Goal: Task Accomplishment & Management: Manage account settings

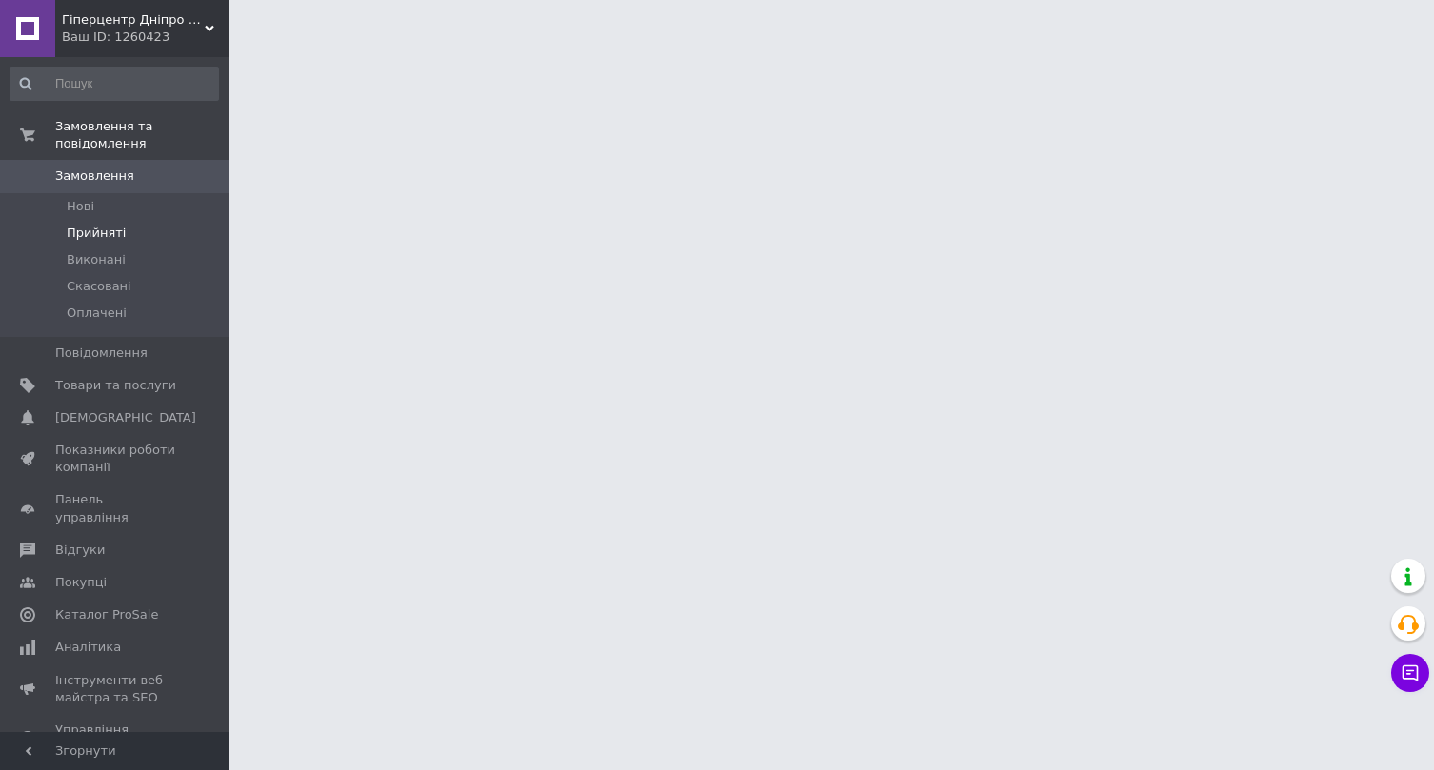
click at [153, 235] on li "Прийняті" at bounding box center [114, 233] width 228 height 27
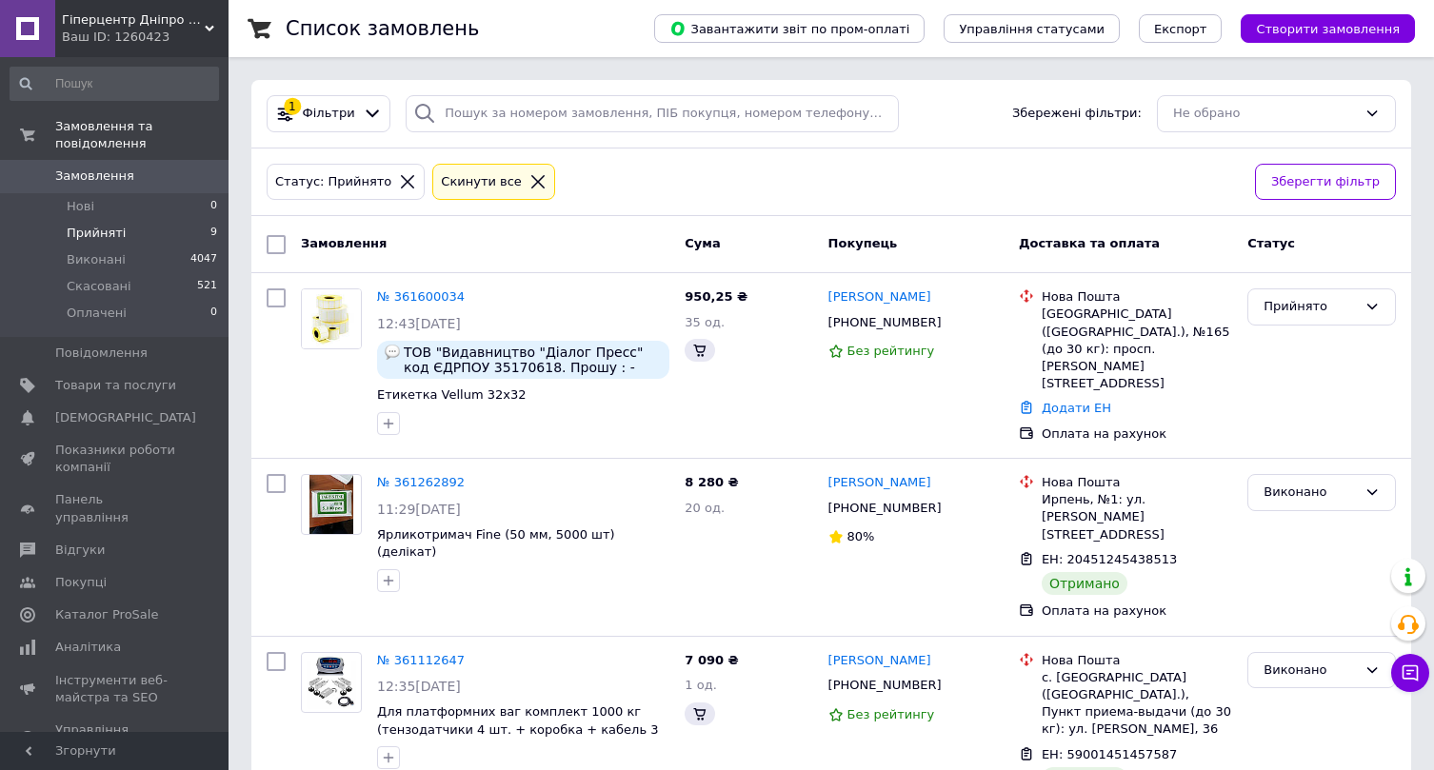
click at [165, 240] on li "Прийняті 9" at bounding box center [114, 233] width 228 height 27
click at [194, 235] on li "Прийняті 9" at bounding box center [114, 233] width 228 height 27
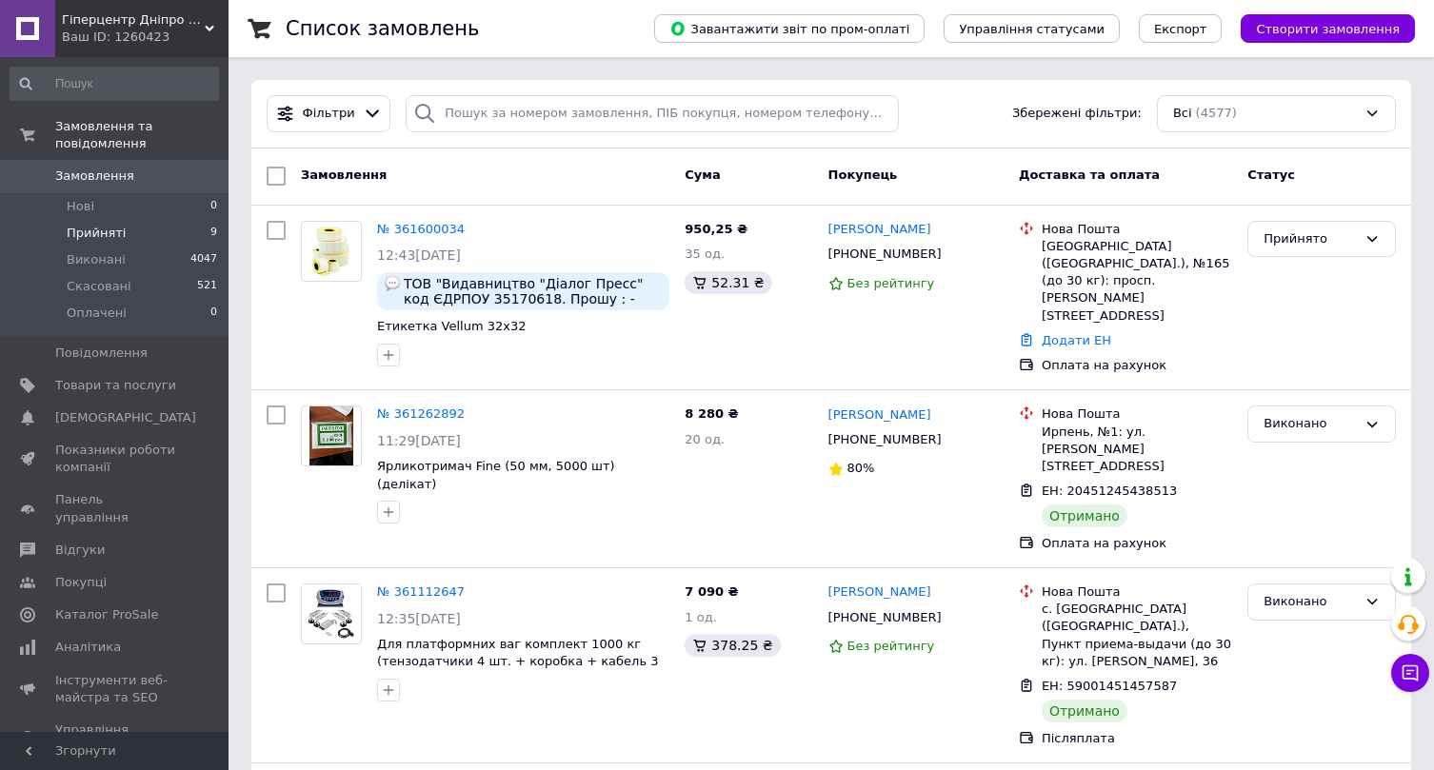
click at [136, 240] on li "Прийняті 9" at bounding box center [114, 233] width 228 height 27
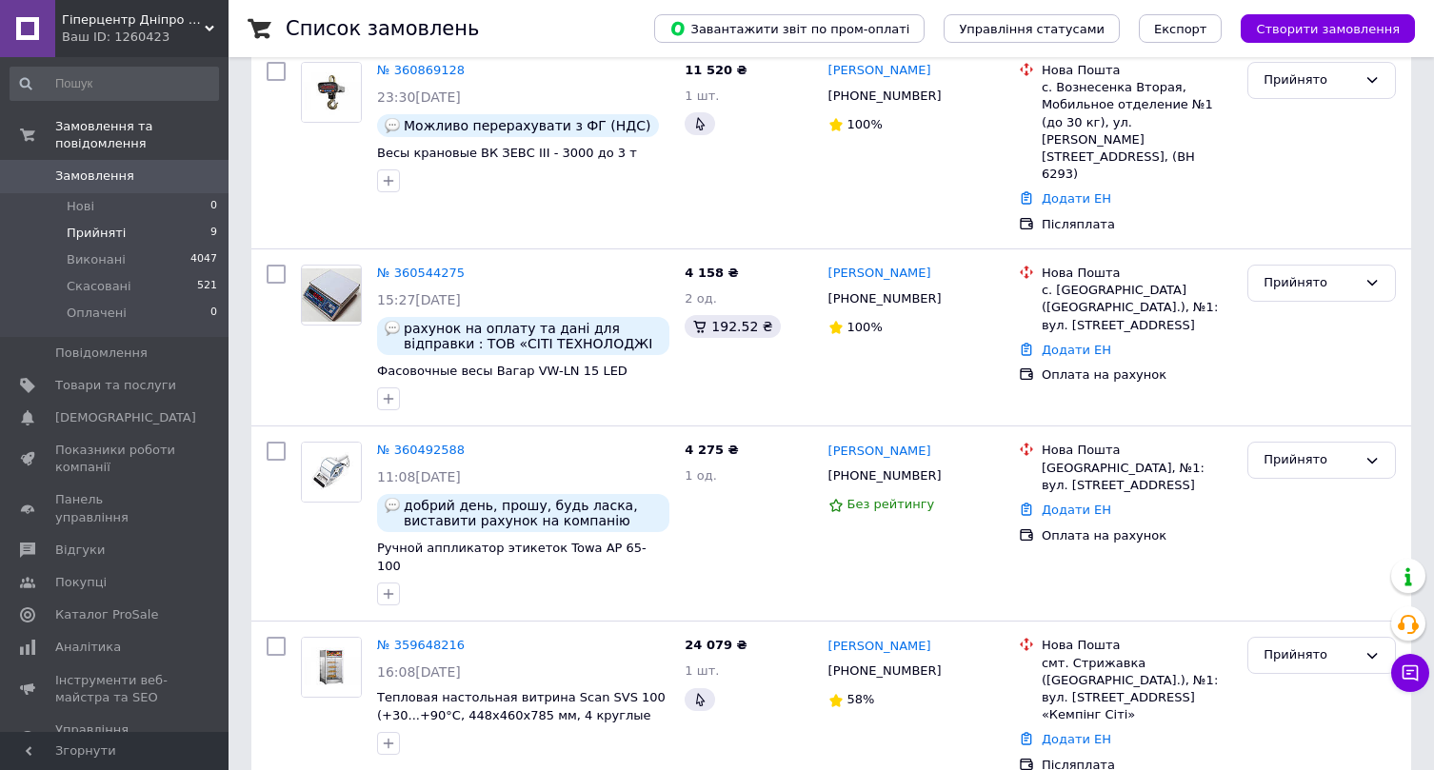
scroll to position [1050, 0]
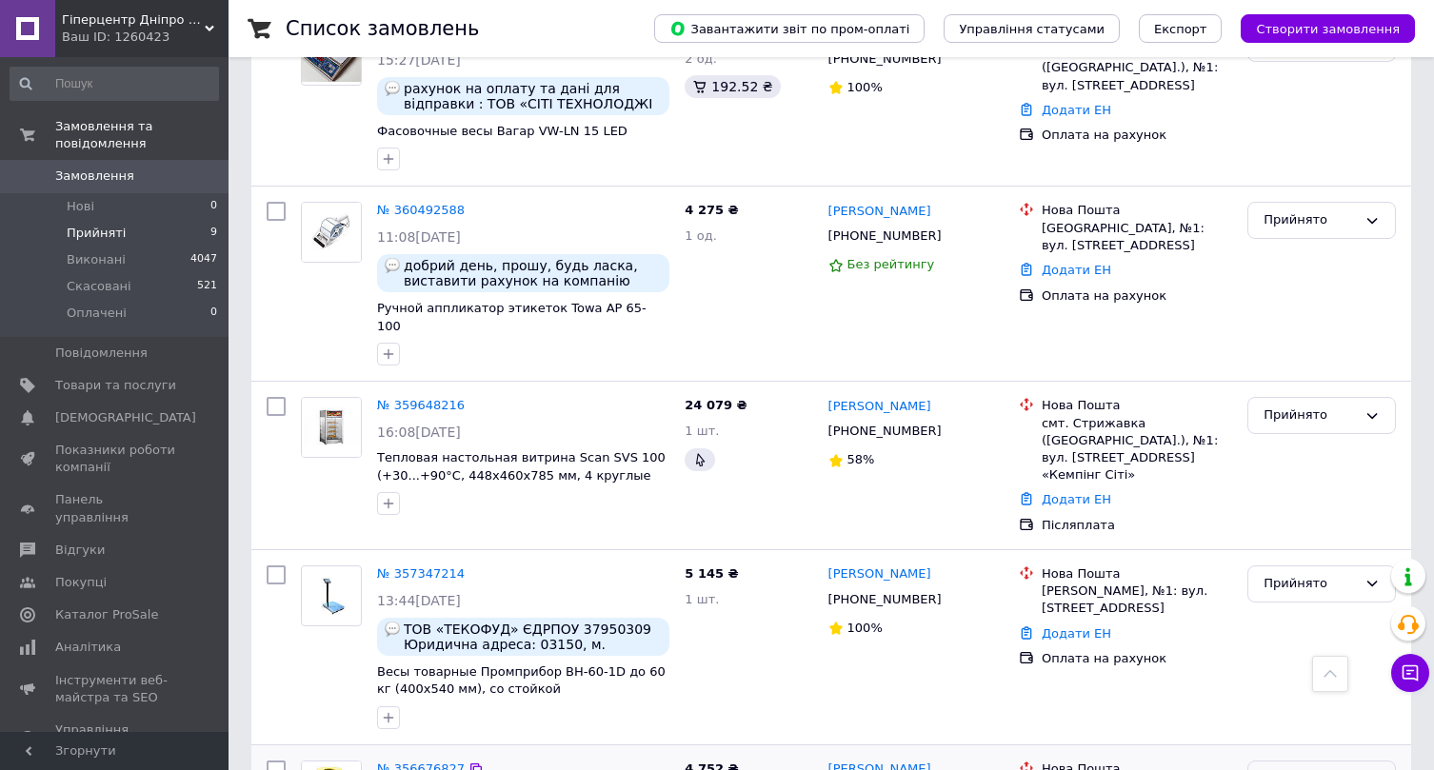
click at [1269, 769] on div "Прийнято" at bounding box center [1309, 779] width 93 height 20
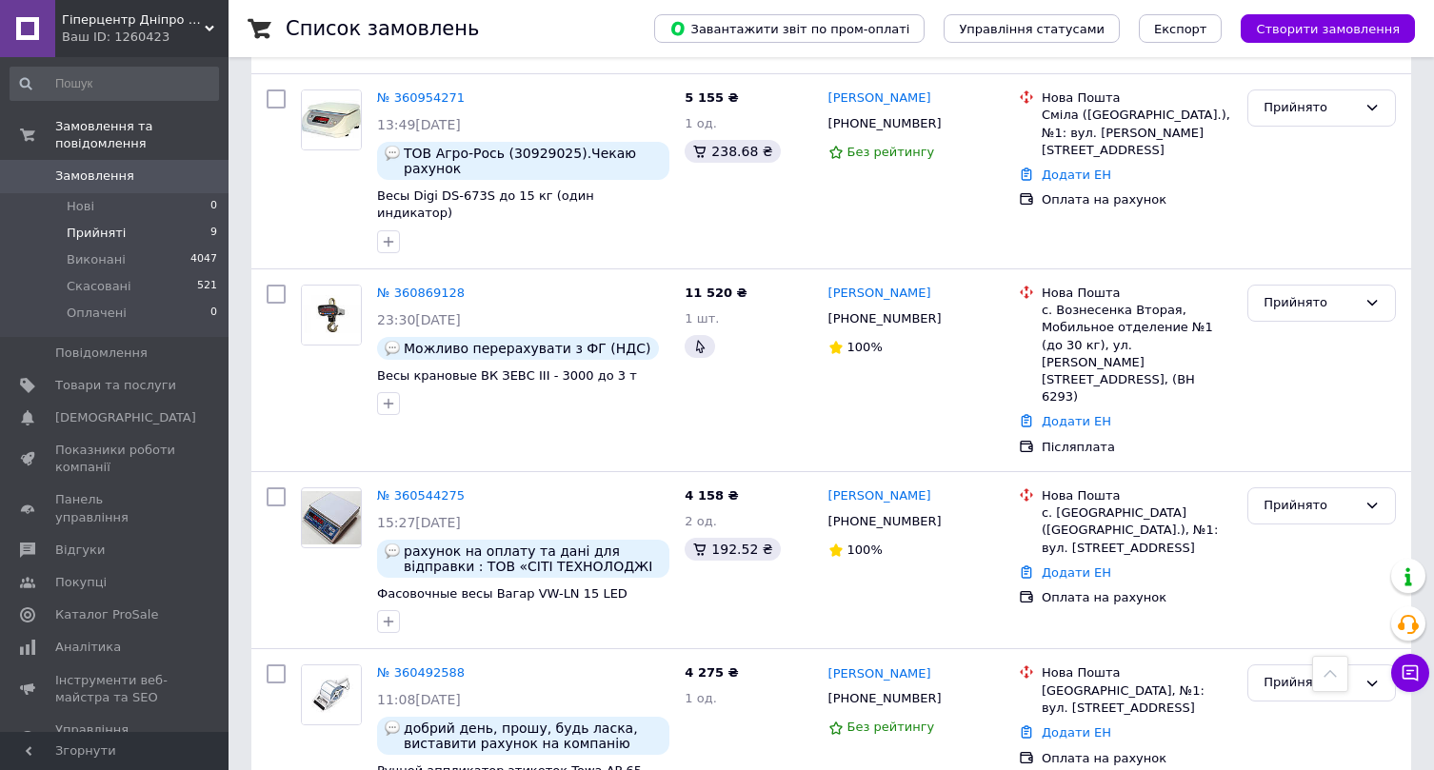
scroll to position [578, 0]
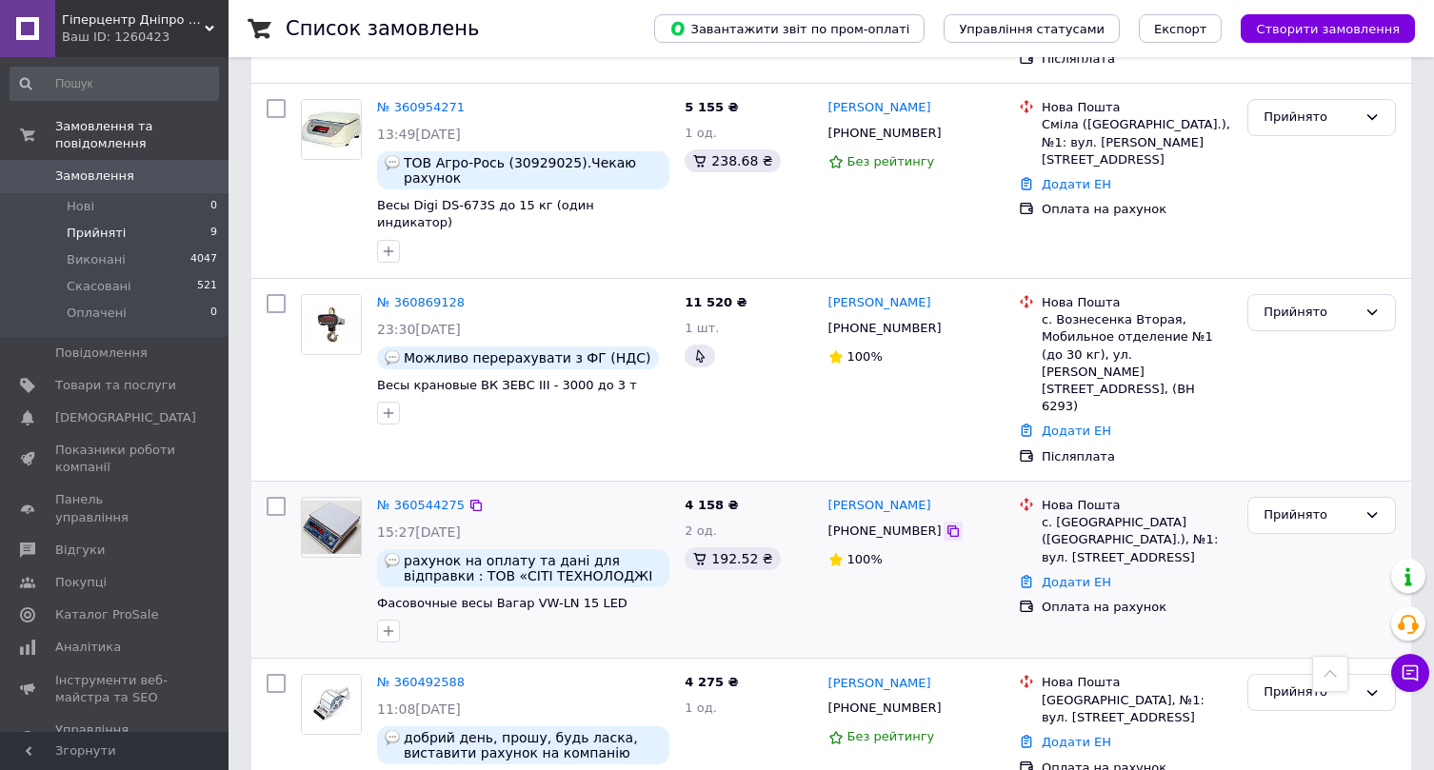
click at [945, 524] on icon at bounding box center [952, 531] width 15 height 15
click at [1266, 497] on div "Прийнято" at bounding box center [1321, 515] width 149 height 37
click at [1264, 572] on li "Скасовано" at bounding box center [1321, 589] width 147 height 35
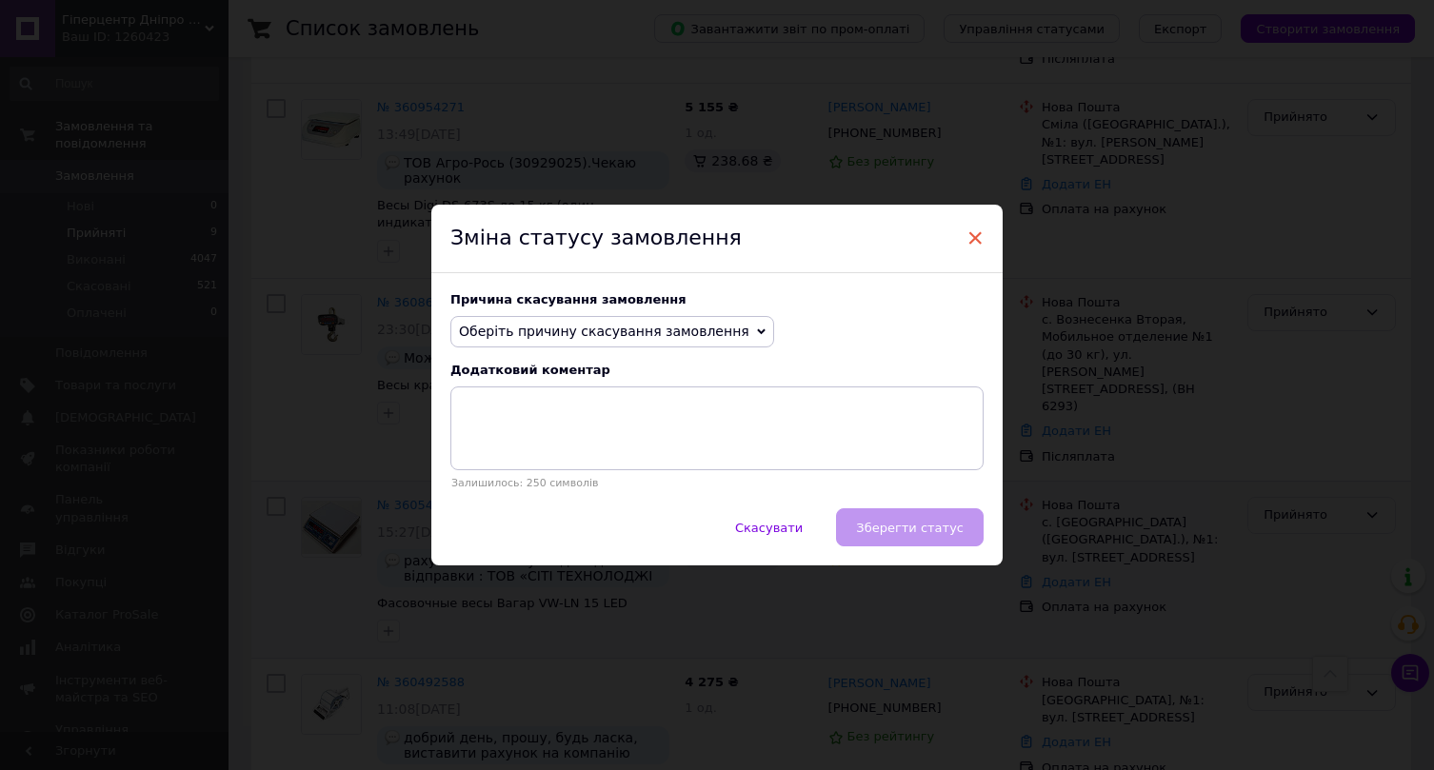
click at [973, 241] on span "×" at bounding box center [974, 238] width 17 height 32
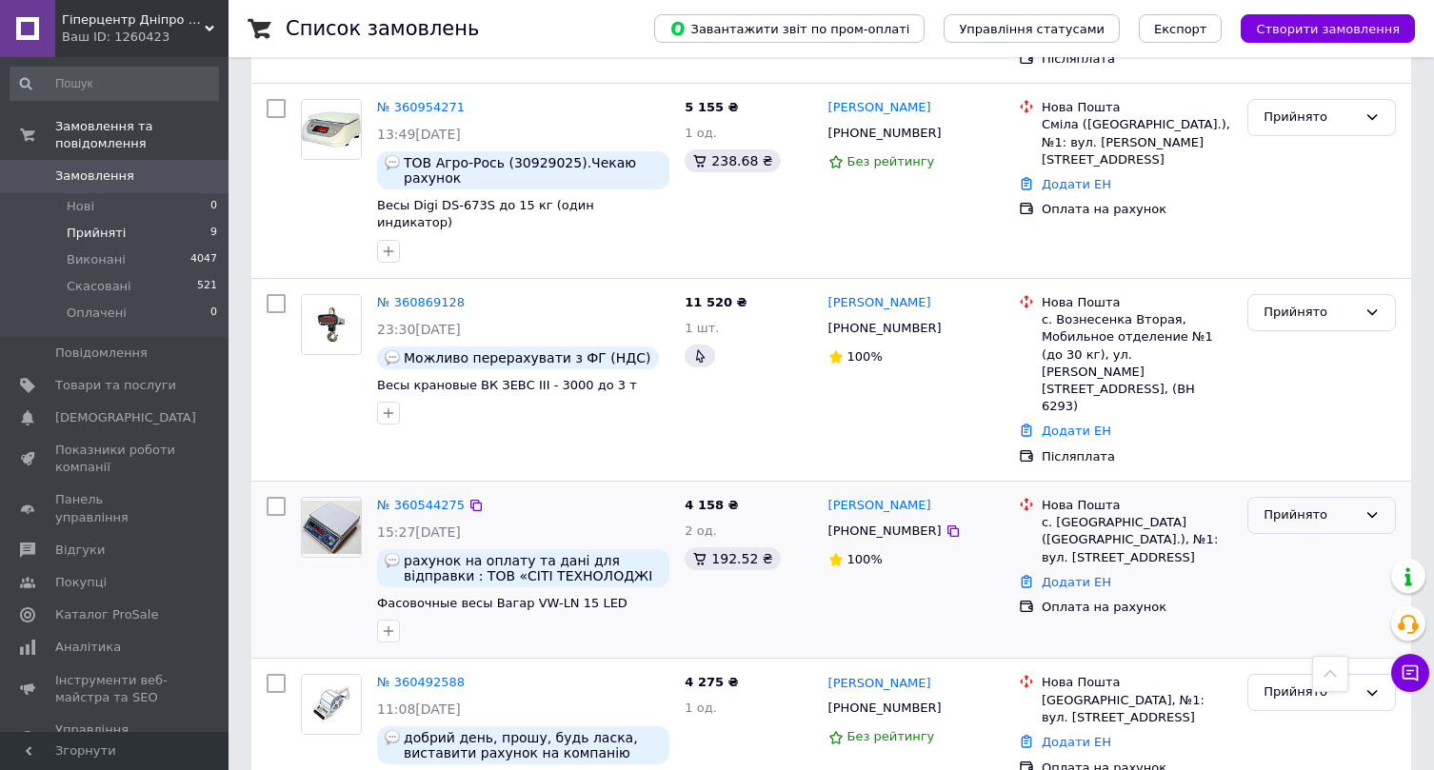
click at [1322, 506] on div "Прийнято" at bounding box center [1309, 516] width 93 height 20
click at [1275, 572] on li "Скасовано" at bounding box center [1321, 589] width 147 height 35
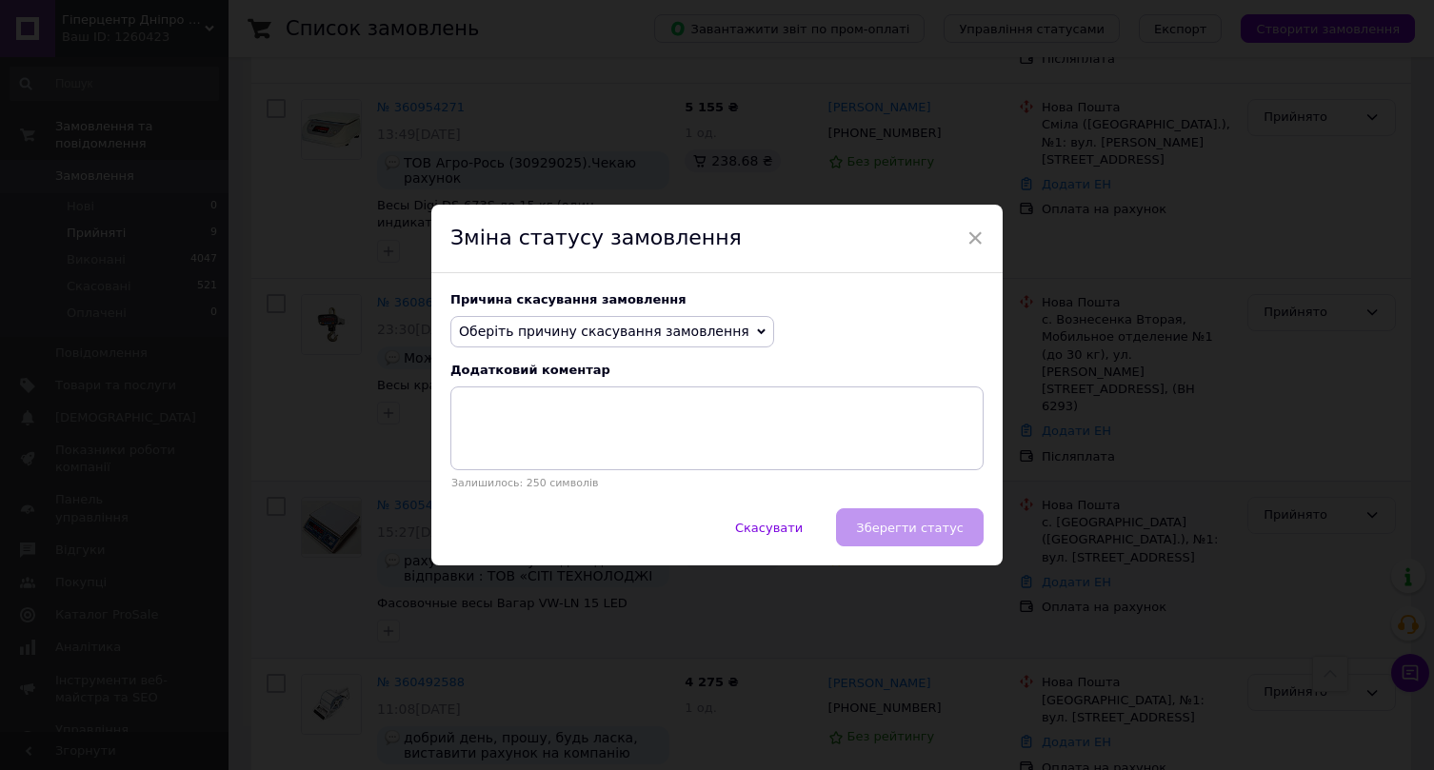
click at [620, 343] on span "Оберіть причину скасування замовлення" at bounding box center [612, 332] width 324 height 32
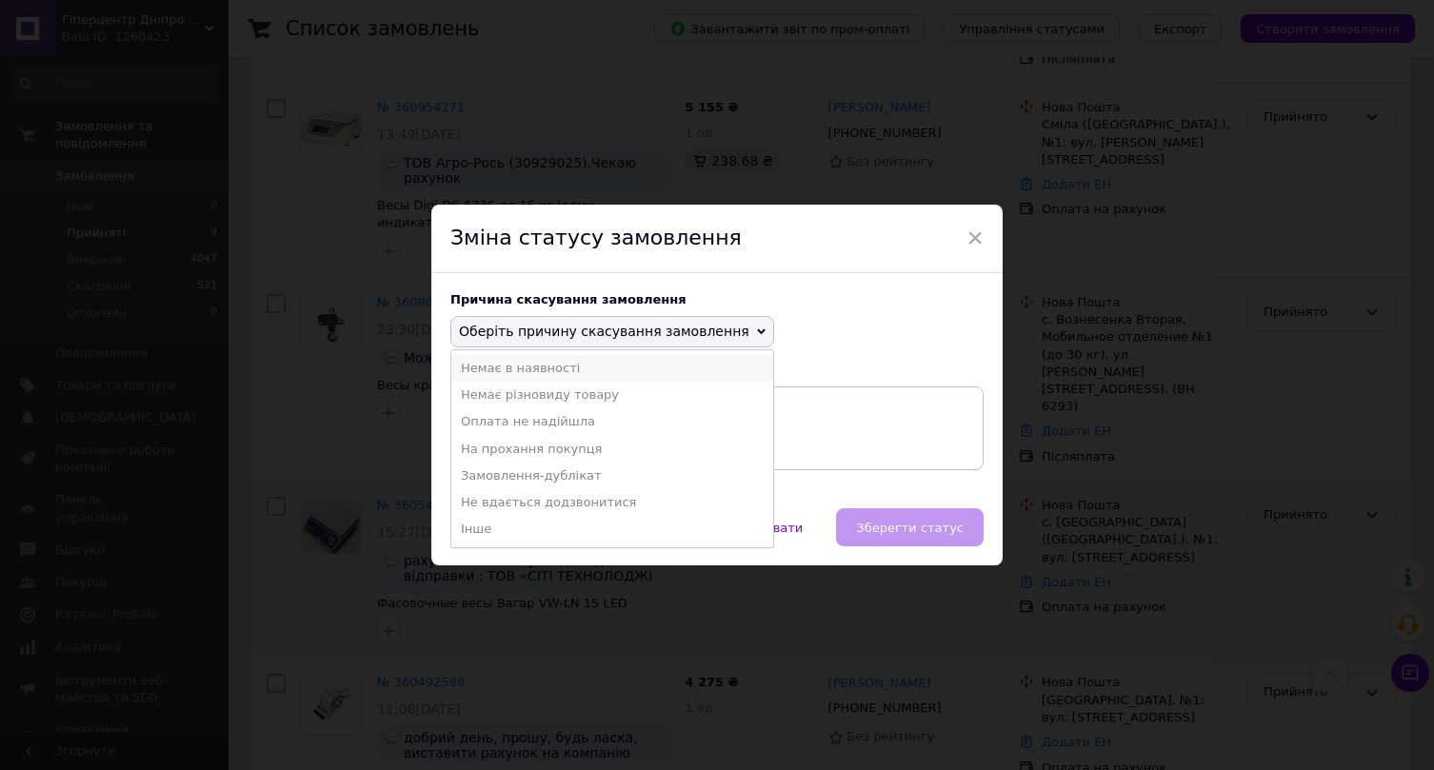
click at [613, 366] on li "Немає в наявності" at bounding box center [612, 368] width 322 height 27
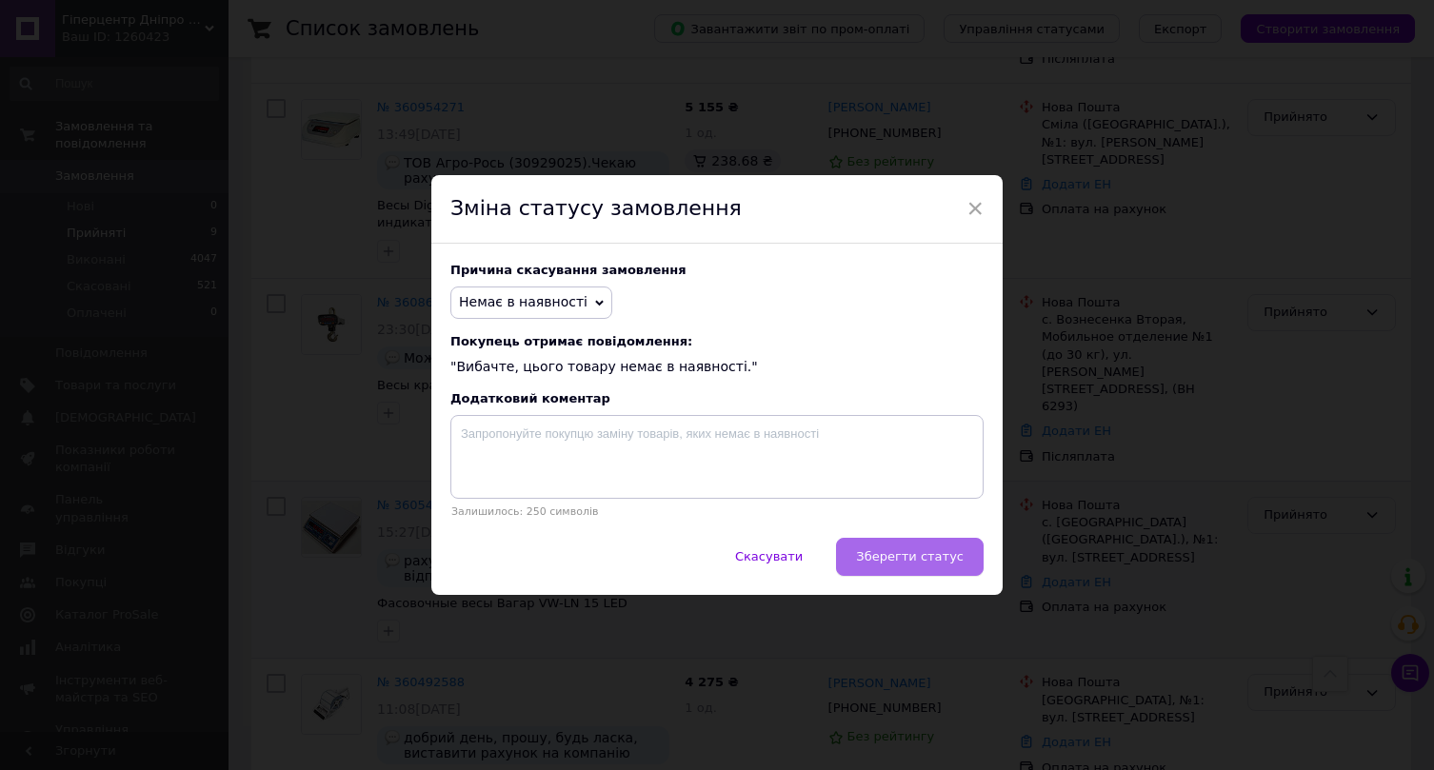
click at [885, 552] on span "Зберегти статус" at bounding box center [910, 556] width 108 height 14
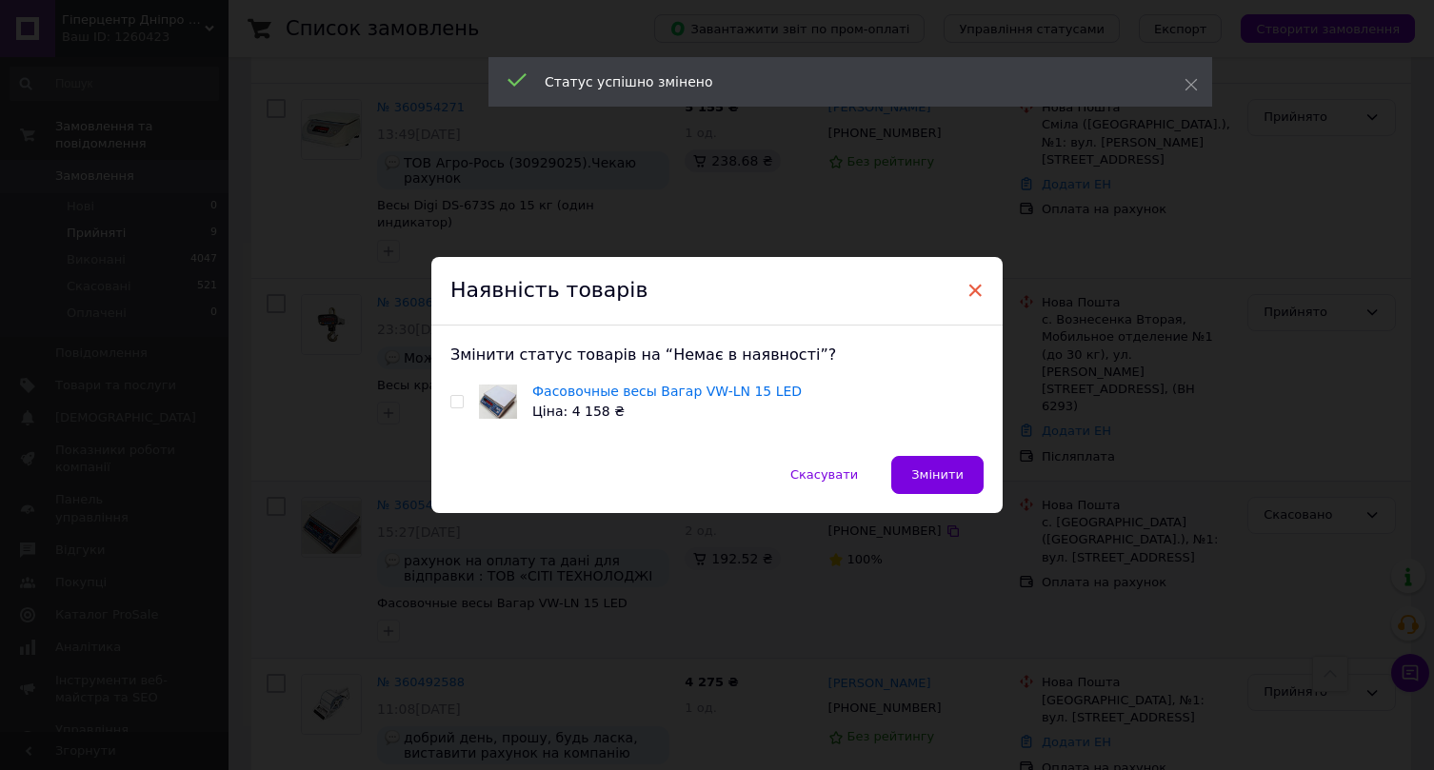
click at [976, 293] on span "×" at bounding box center [974, 290] width 17 height 32
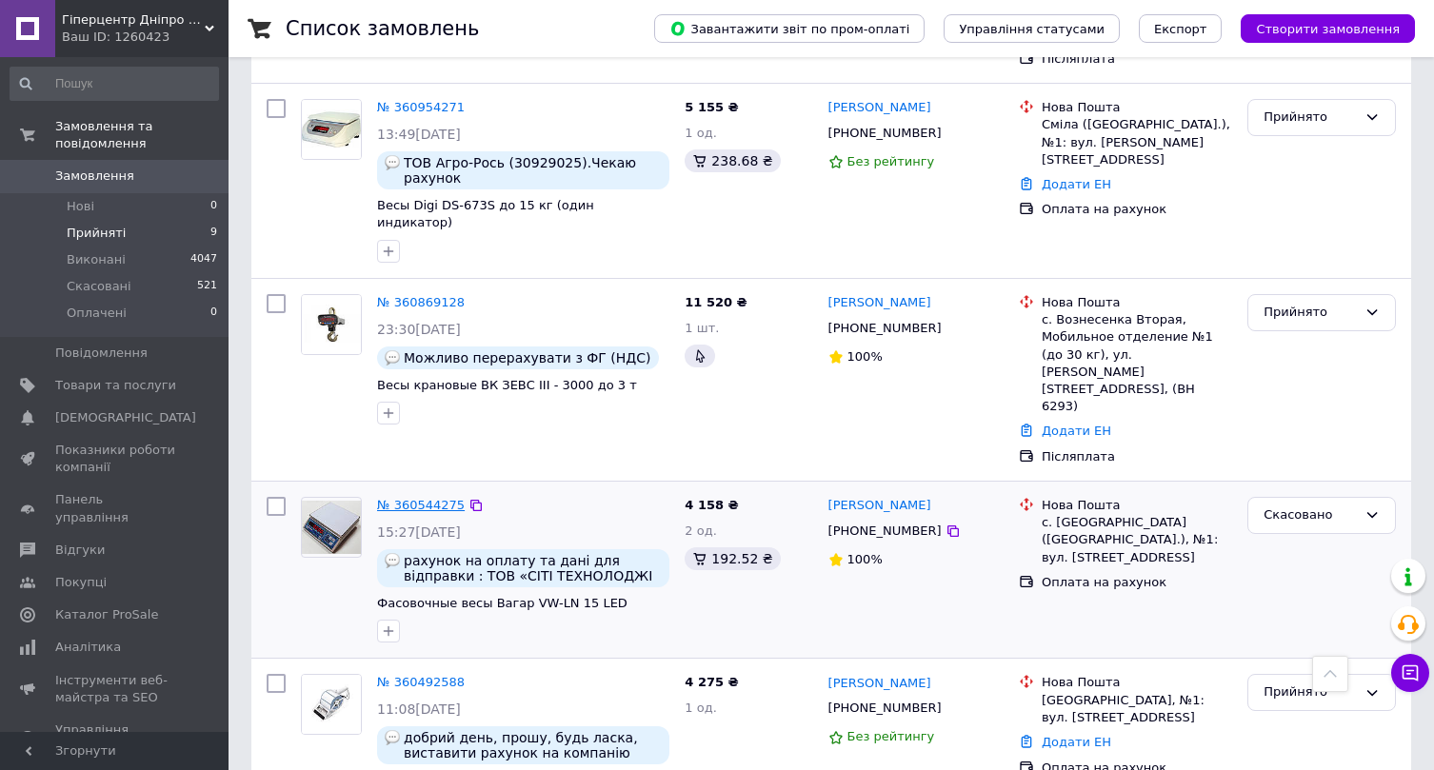
click at [441, 498] on link "№ 360544275" at bounding box center [421, 505] width 88 height 14
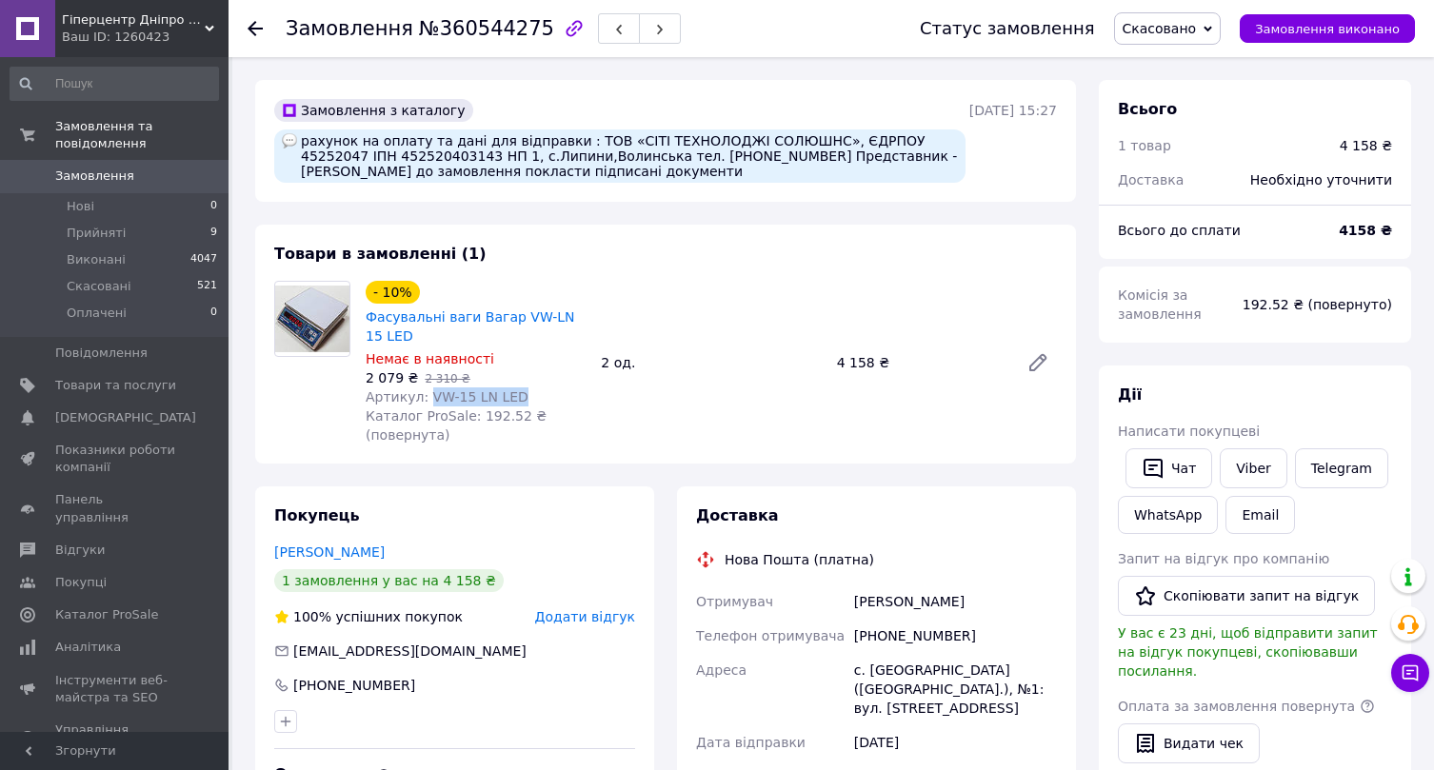
drag, startPoint x: 426, startPoint y: 395, endPoint x: 558, endPoint y: 390, distance: 131.5
click at [558, 393] on div "Артикул: VW-15 LN LED" at bounding box center [476, 396] width 220 height 19
copy span "VW-15 LN LED"
click at [143, 225] on li "Прийняті 9" at bounding box center [114, 233] width 228 height 27
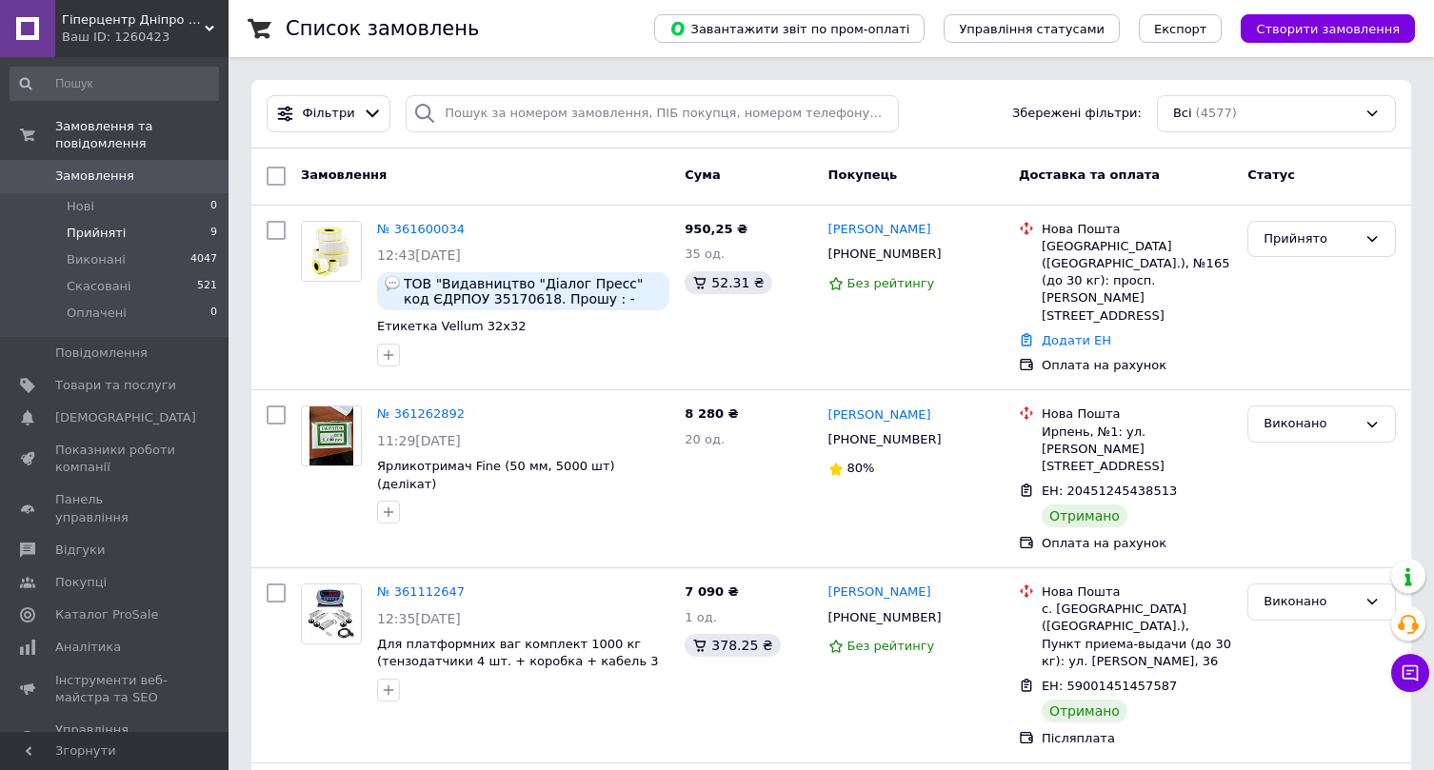
click at [157, 229] on li "Прийняті 9" at bounding box center [114, 233] width 228 height 27
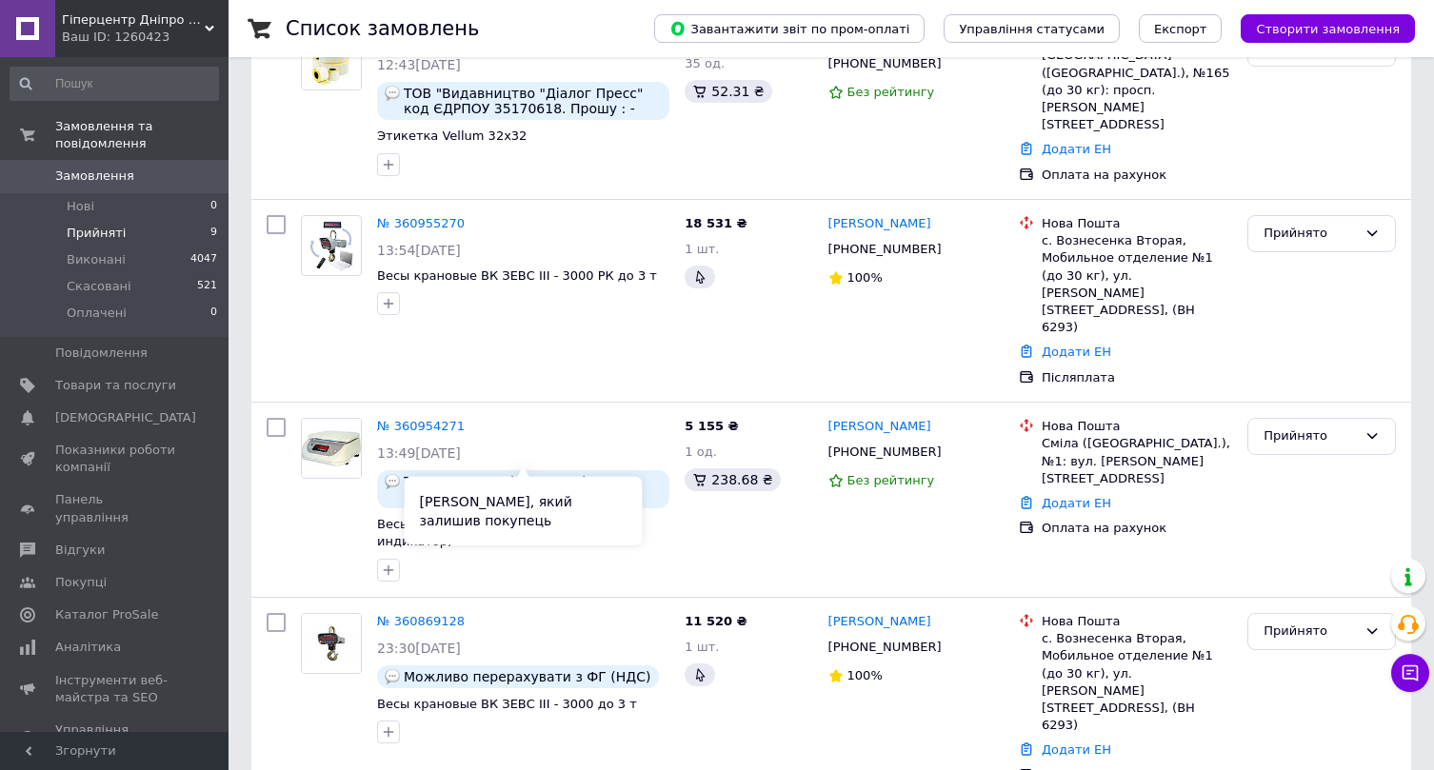
scroll to position [255, 0]
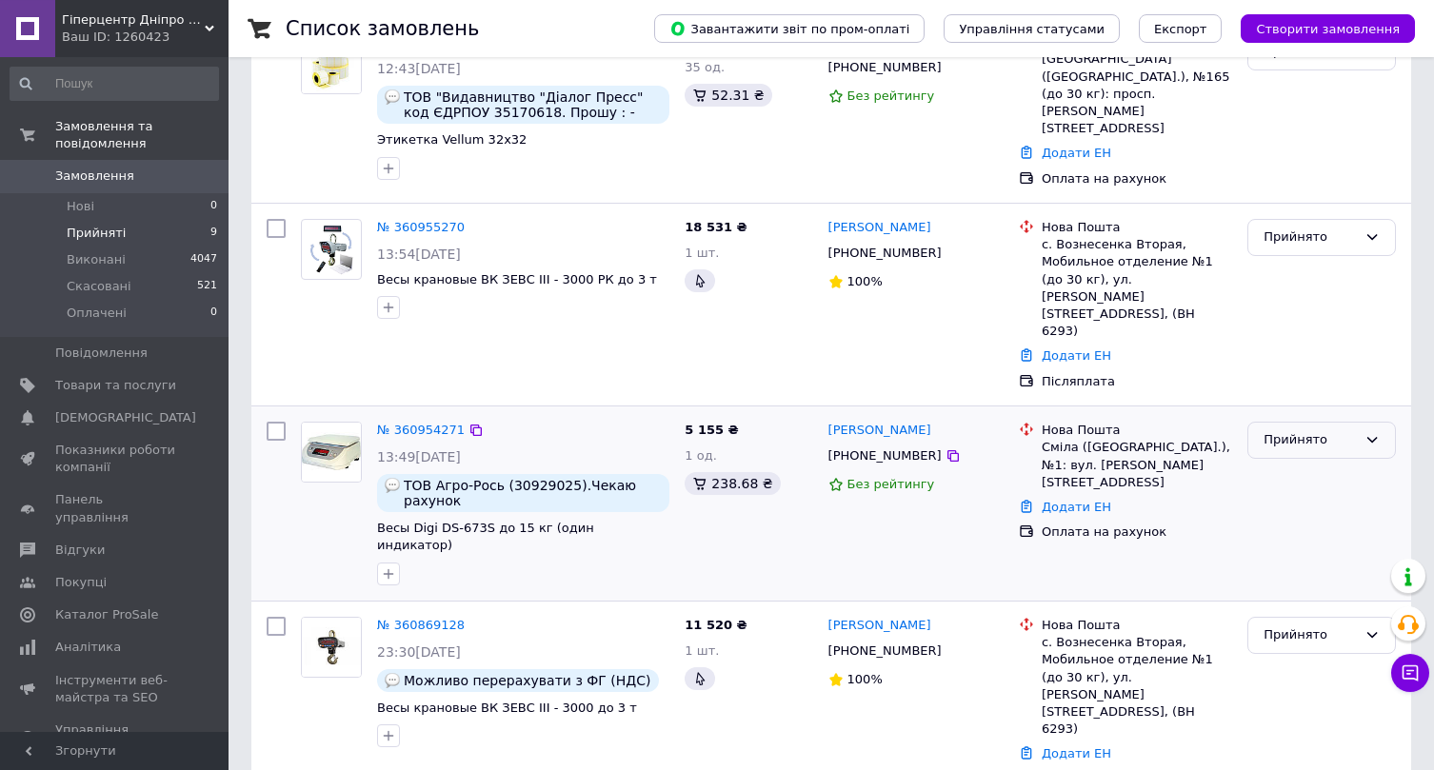
click at [1276, 430] on div "Прийнято" at bounding box center [1309, 440] width 93 height 20
click at [1272, 497] on li "Скасовано" at bounding box center [1321, 514] width 147 height 35
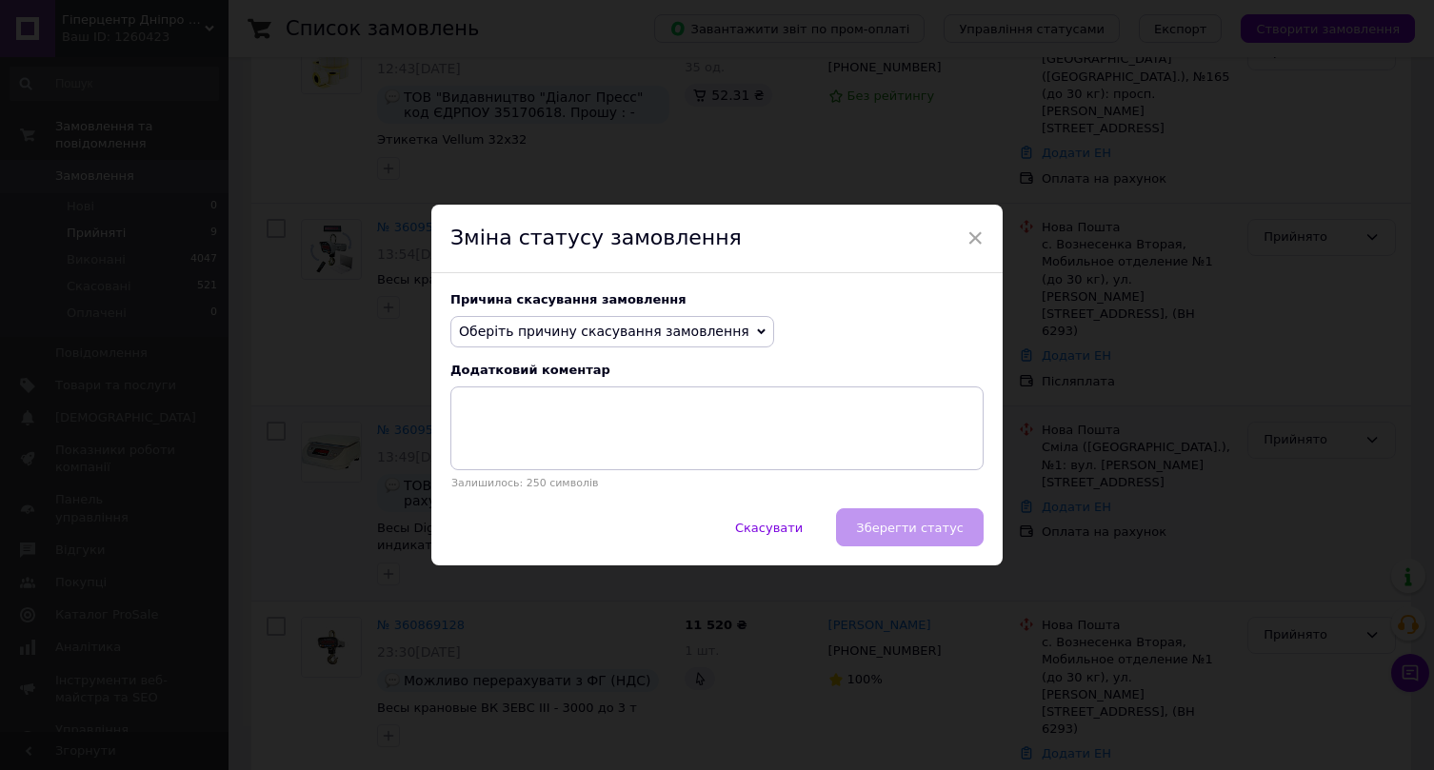
click at [691, 339] on span "Оберіть причину скасування замовлення" at bounding box center [604, 331] width 290 height 15
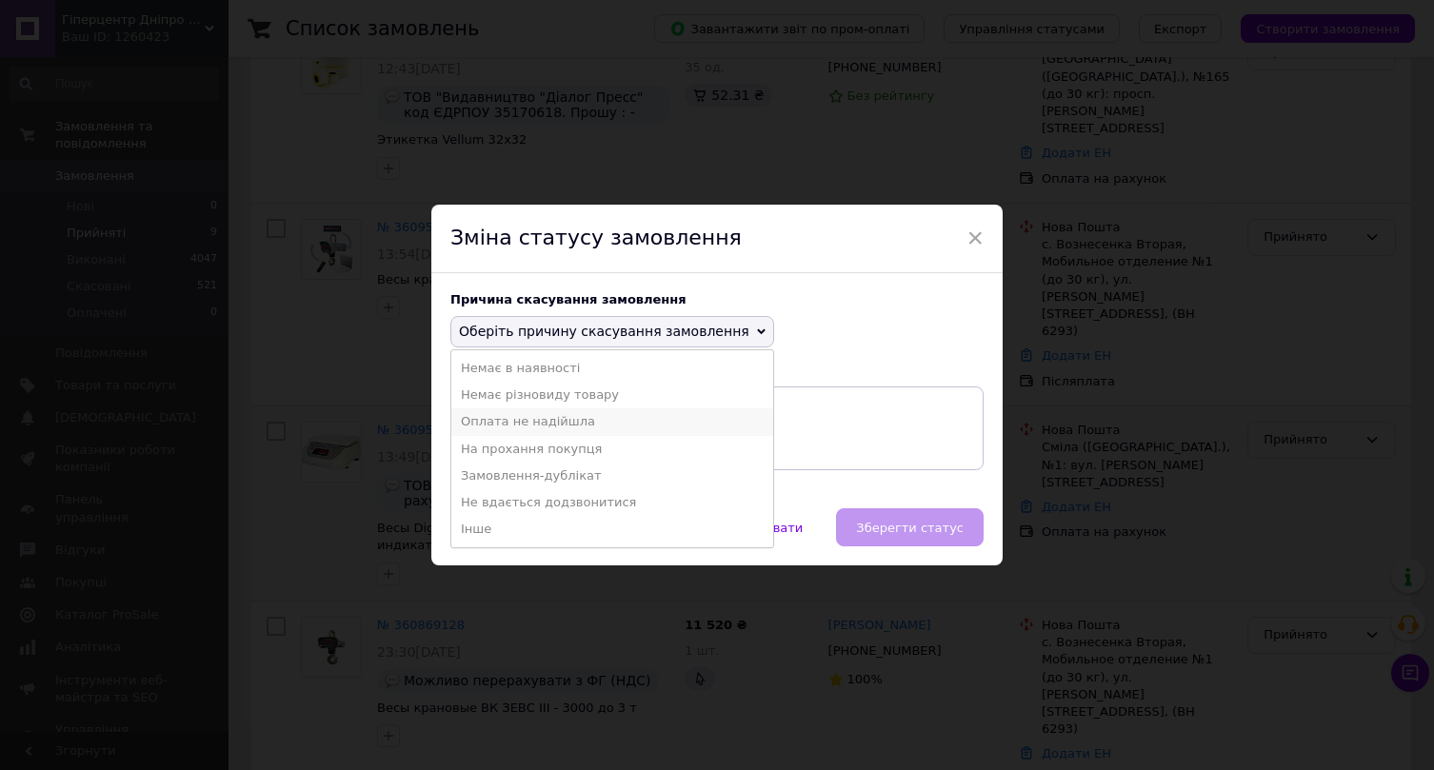
click at [672, 423] on li "Оплата не надійшла" at bounding box center [612, 421] width 322 height 27
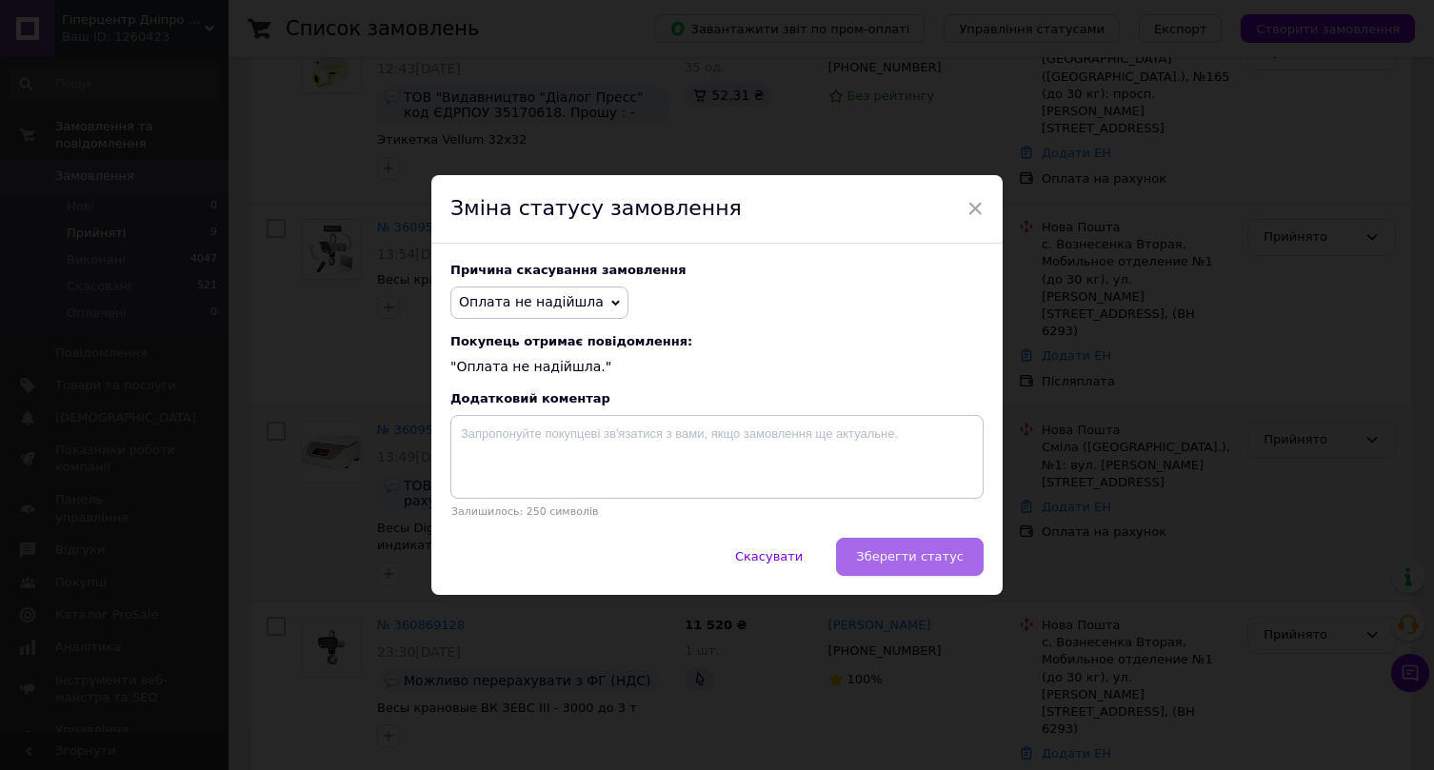
click at [877, 563] on span "Зберегти статус" at bounding box center [910, 556] width 108 height 14
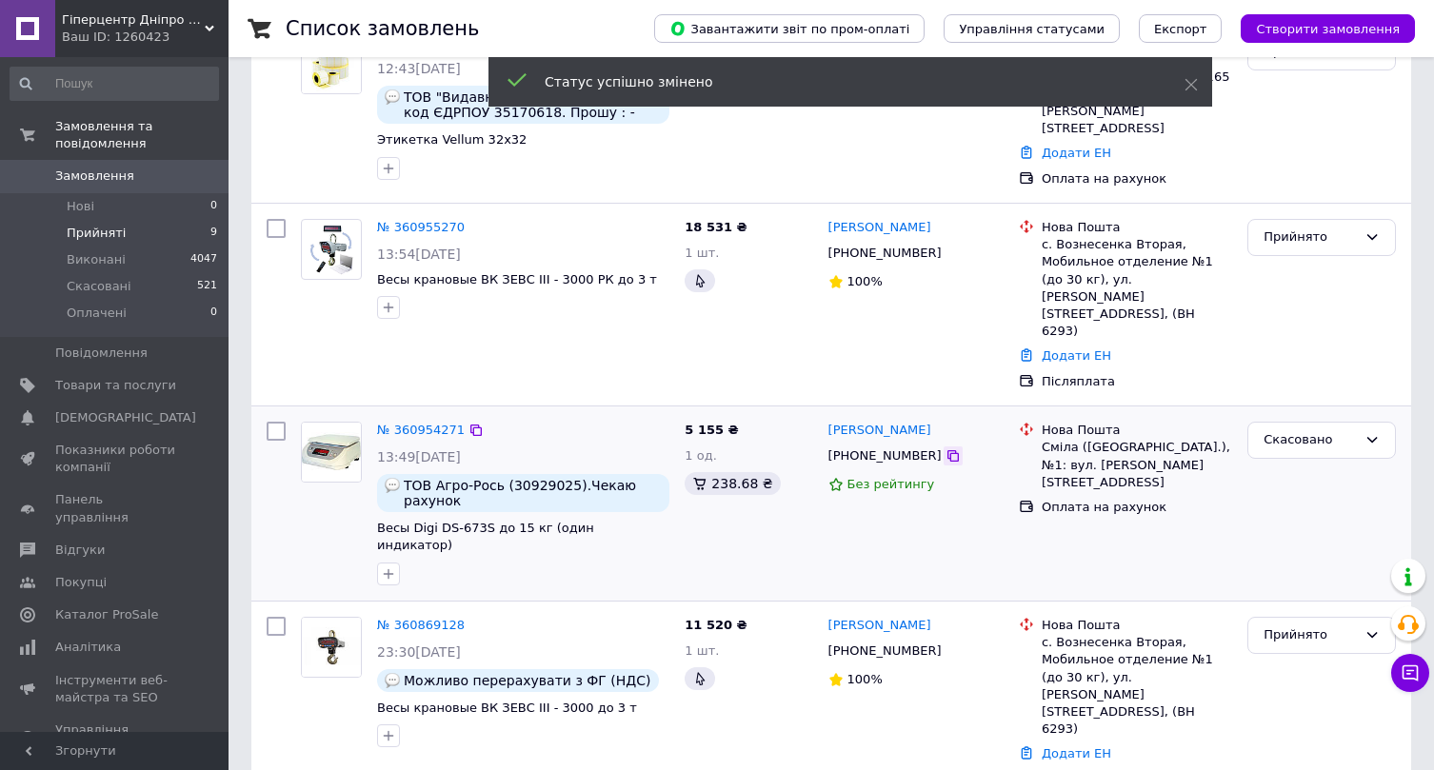
click at [945, 448] on icon at bounding box center [952, 455] width 15 height 15
